Goal: Information Seeking & Learning: Learn about a topic

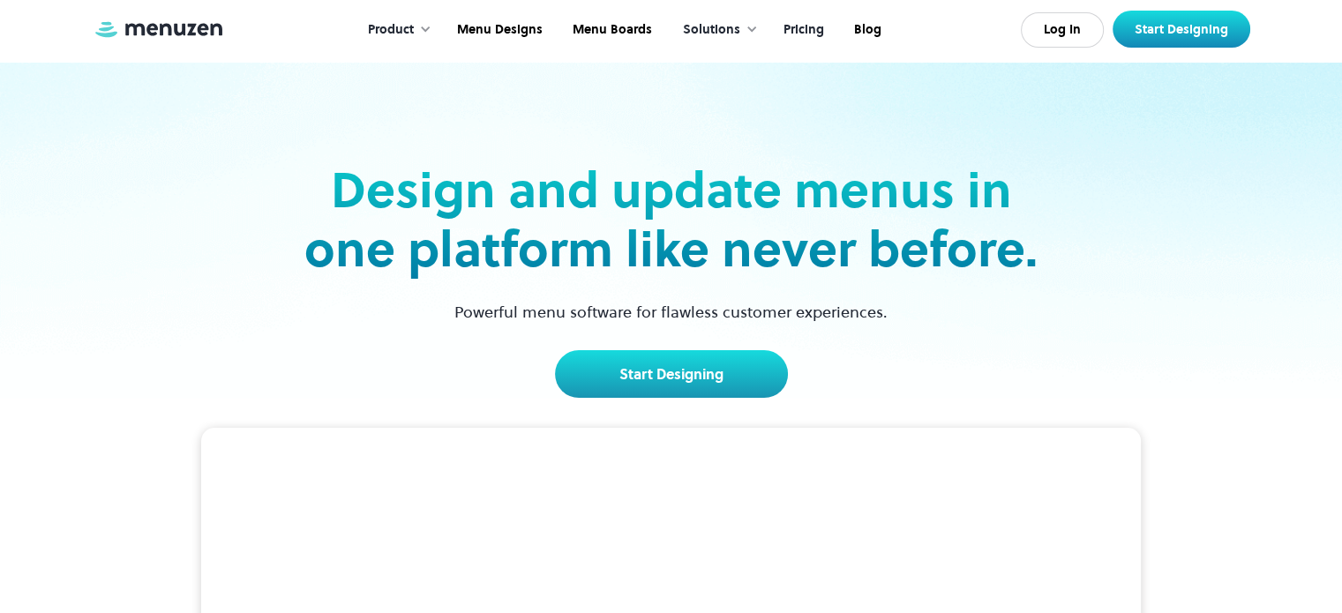
click at [803, 26] on link "Pricing" at bounding box center [802, 30] width 71 height 55
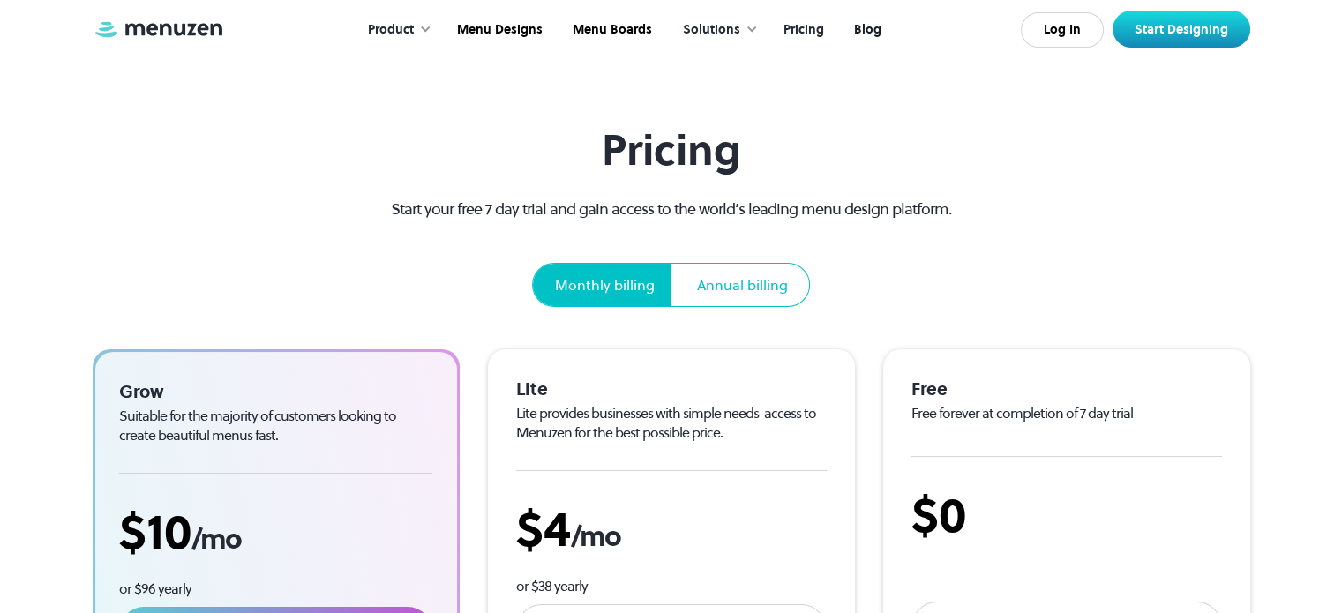
scroll to position [35, 0]
click at [525, 32] on link "Menu Designs" at bounding box center [498, 30] width 116 height 55
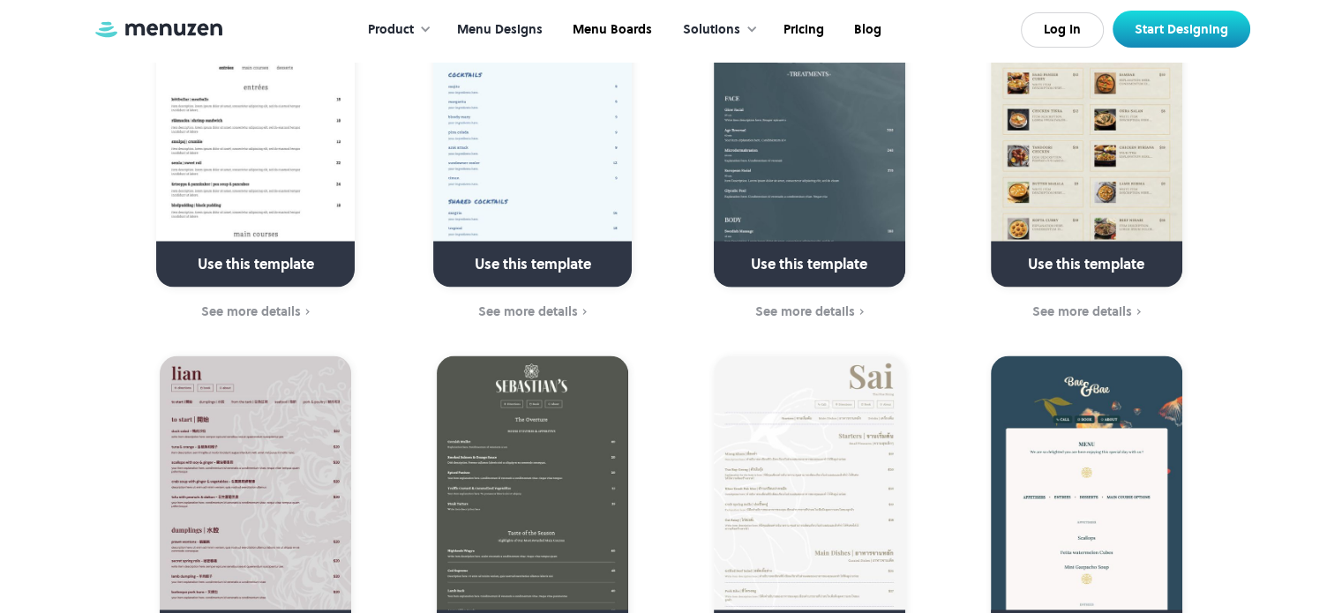
scroll to position [3160, 0]
